Goal: Task Accomplishment & Management: Use online tool/utility

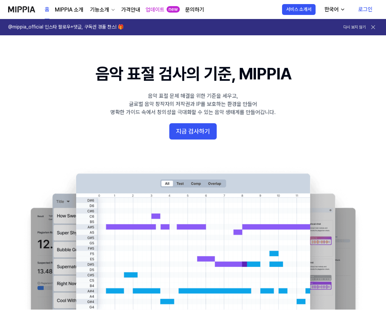
click at [367, 9] on link "로그인" at bounding box center [365, 9] width 25 height 19
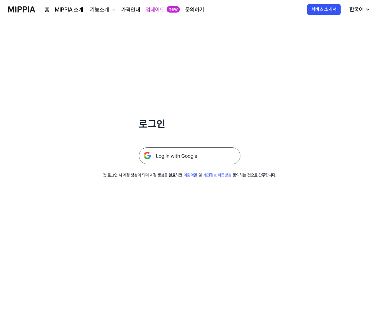
click at [216, 154] on img at bounding box center [190, 155] width 102 height 17
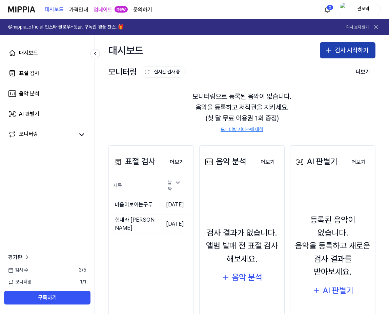
click at [347, 48] on button "검사 시작하기" at bounding box center [348, 50] width 56 height 16
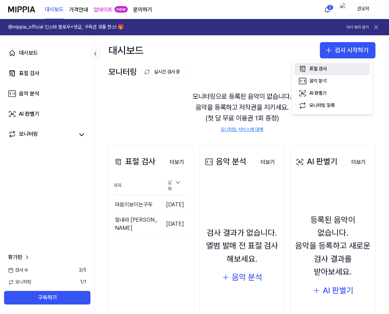
click at [318, 68] on div "표절 검사" at bounding box center [317, 68] width 17 height 7
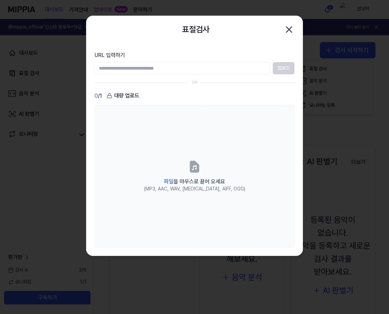
click at [162, 70] on input "URL 입력하기" at bounding box center [183, 68] width 176 height 12
click at [290, 29] on icon "button" at bounding box center [289, 29] width 11 height 11
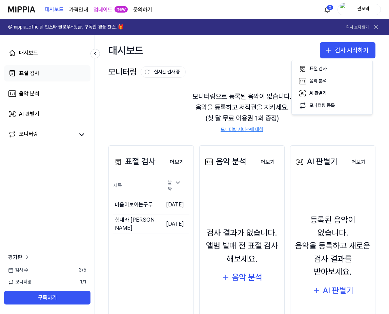
click at [34, 73] on div "표절 검사" at bounding box center [29, 73] width 20 height 8
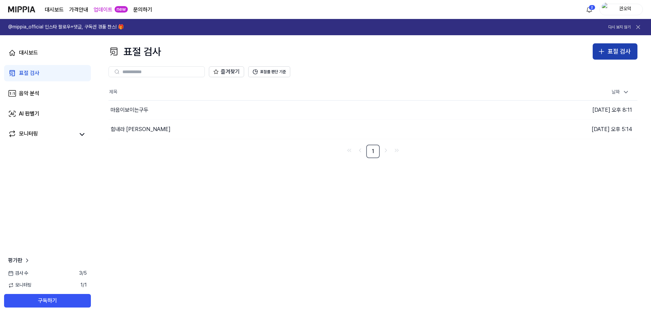
click at [389, 53] on icon "button" at bounding box center [601, 51] width 8 height 8
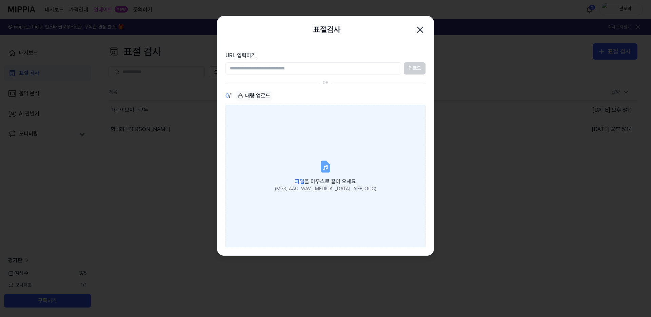
click at [326, 172] on icon at bounding box center [325, 166] width 8 height 11
click at [0, 0] on input "파일 을 마우스로 끌어 오세요 (MP3, AAC, WAV, [MEDICAL_DATA], AIFF, OGG)" at bounding box center [0, 0] width 0 height 0
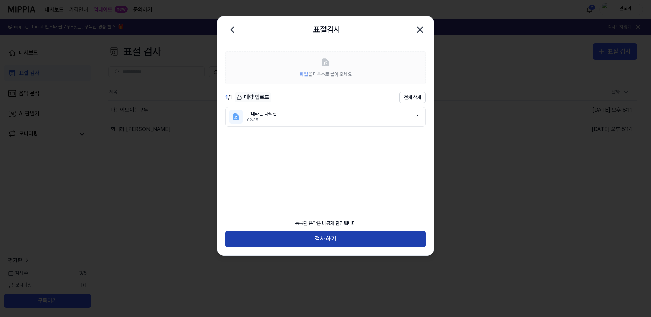
click at [326, 239] on button "검사하기" at bounding box center [325, 239] width 200 height 16
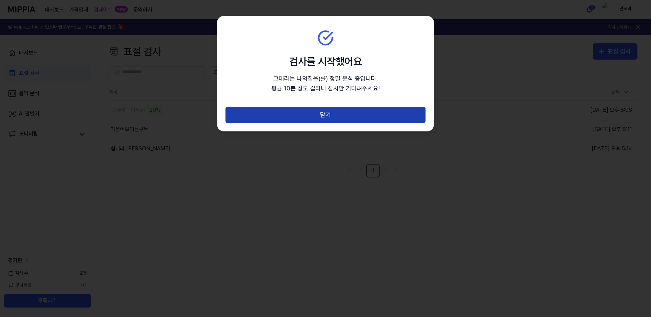
click at [330, 114] on button "닫기" at bounding box center [325, 115] width 200 height 16
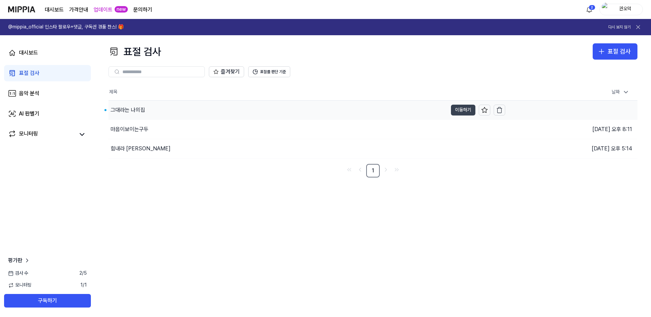
click at [389, 108] on button "이동하기" at bounding box center [463, 110] width 24 height 11
